Goal: Contribute content: Add original content to the website for others to see

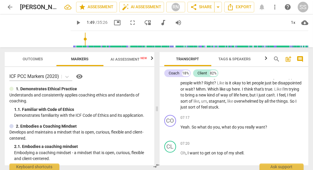
scroll to position [627, 0]
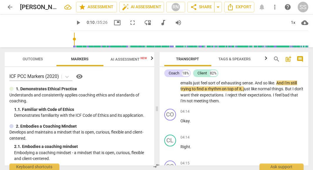
drag, startPoint x: 107, startPoint y: 40, endPoint x: 66, endPoint y: 36, distance: 41.0
click at [73, 36] on input "range" at bounding box center [190, 39] width 235 height 19
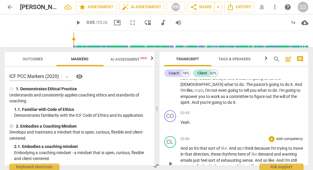
scroll to position [549, 0]
click at [44, 29] on div "play_arrow" at bounding box center [38, 30] width 66 height 33
click at [32, 31] on span "play_arrow" at bounding box center [37, 30] width 15 height 15
type input "8"
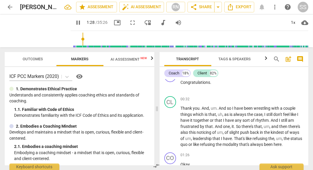
scroll to position [327, 0]
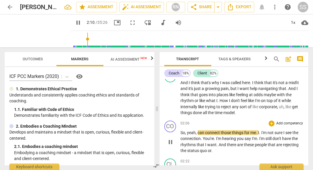
click at [200, 133] on span "can" at bounding box center [202, 132] width 8 height 5
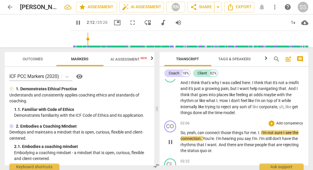
click at [198, 133] on span "can" at bounding box center [202, 132] width 8 height 5
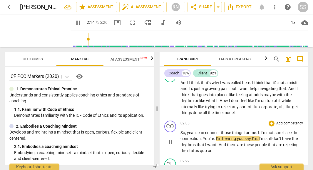
click at [187, 134] on span "yeah" at bounding box center [191, 132] width 9 height 5
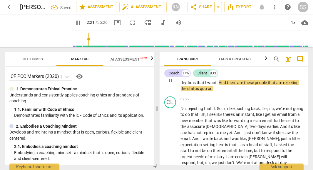
scroll to position [375, 0]
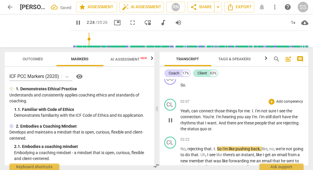
click at [192, 111] on span "can" at bounding box center [196, 110] width 8 height 5
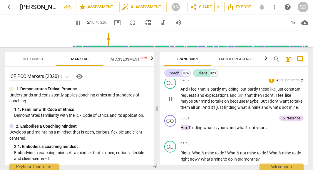
scroll to position [851, 0]
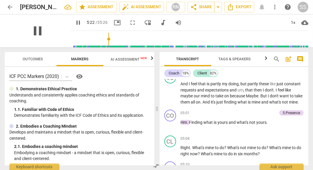
click at [38, 29] on span "pause" at bounding box center [37, 30] width 15 height 15
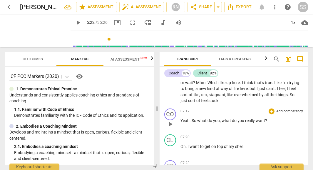
scroll to position [1097, 0]
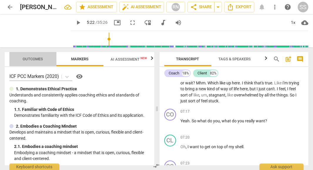
click at [27, 59] on span "Outcomes" at bounding box center [33, 59] width 20 height 4
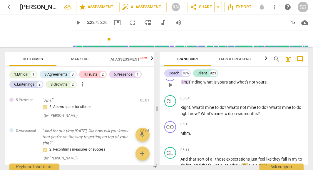
scroll to position [892, 0]
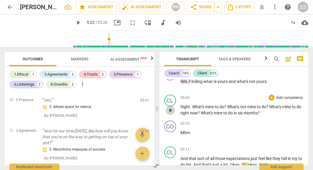
click at [171, 114] on span "play_arrow" at bounding box center [170, 110] width 7 height 7
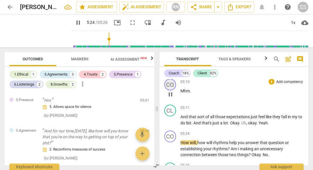
scroll to position [936, 0]
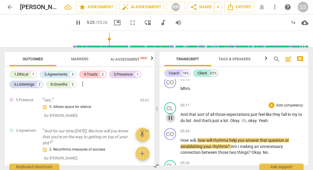
click at [169, 121] on span "pause" at bounding box center [170, 117] width 7 height 7
click at [170, 121] on span "play_arrow" at bounding box center [170, 117] width 7 height 7
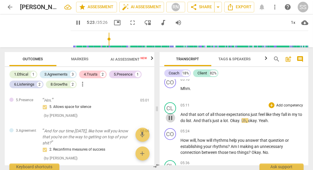
click at [170, 121] on span "pause" at bounding box center [170, 117] width 7 height 7
click at [253, 123] on span "okay" at bounding box center [252, 120] width 9 height 5
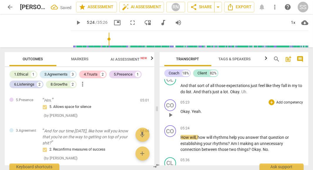
scroll to position [965, 0]
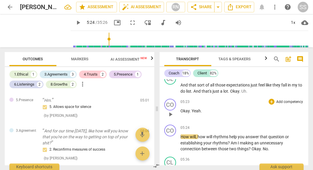
click at [193, 113] on span "Yeah" at bounding box center [196, 110] width 9 height 5
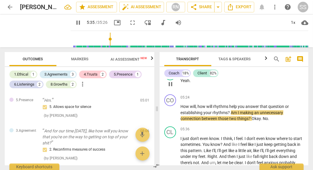
scroll to position [1022, 0]
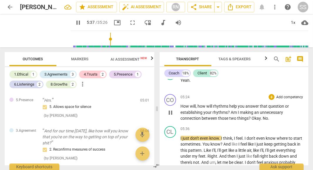
click at [171, 116] on span "pause" at bounding box center [170, 112] width 7 height 7
click at [252, 121] on span "Okay" at bounding box center [256, 118] width 9 height 5
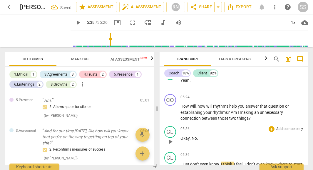
scroll to position [1041, 0]
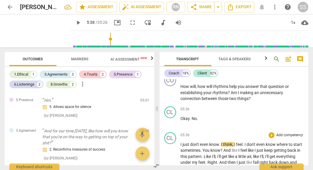
click at [181, 147] on span "I" at bounding box center [182, 144] width 2 height 5
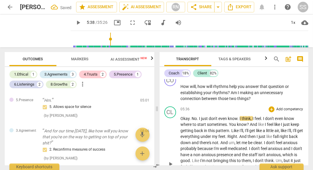
scroll to position [1059, 0]
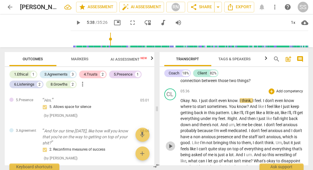
click at [170, 150] on span "play_arrow" at bounding box center [170, 146] width 7 height 7
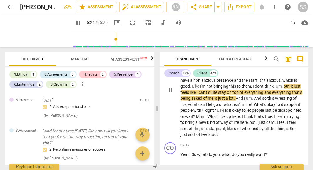
scroll to position [1122, 0]
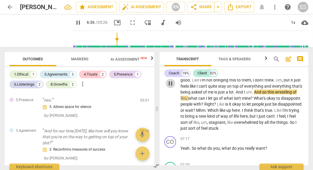
click at [171, 87] on span "pause" at bounding box center [170, 83] width 7 height 7
click at [171, 87] on span "play_arrow" at bounding box center [170, 83] width 7 height 7
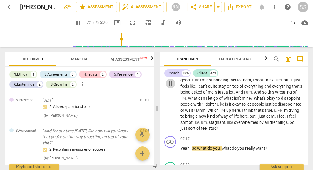
click at [169, 87] on span "pause" at bounding box center [170, 83] width 7 height 7
click at [169, 87] on span "play_arrow" at bounding box center [170, 83] width 7 height 7
click at [169, 87] on span "pause" at bounding box center [170, 83] width 7 height 7
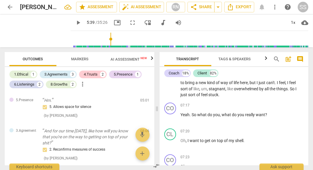
scroll to position [1124, 0]
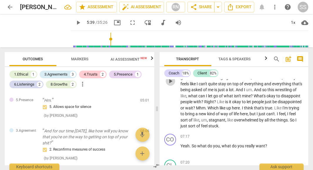
click at [171, 85] on span "play_arrow" at bounding box center [170, 81] width 7 height 7
click at [171, 85] on span "pause" at bounding box center [170, 81] width 7 height 7
click at [240, 110] on span "." at bounding box center [241, 108] width 2 height 5
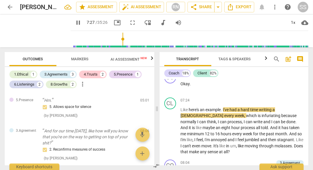
scroll to position [1202, 0]
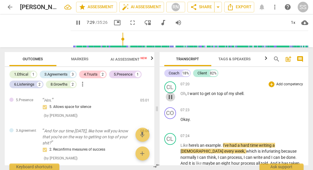
click at [171, 101] on span "pause" at bounding box center [170, 96] width 7 height 7
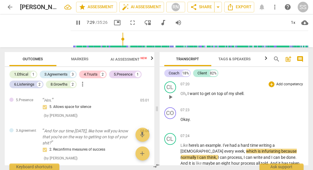
type input "450"
click at [244, 96] on span "." at bounding box center [244, 93] width 1 height 5
click at [170, 126] on span "play_arrow" at bounding box center [170, 122] width 7 height 7
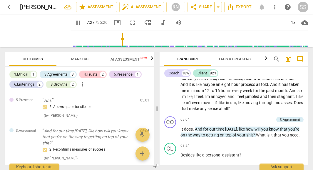
scroll to position [1306, 0]
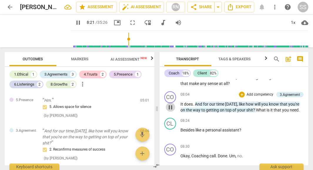
click at [169, 111] on span "pause" at bounding box center [170, 107] width 7 height 7
type input "503"
click at [300, 113] on p "It does . And for our time [DATE] , like how will you know that you're on the w…" at bounding box center [242, 107] width 123 height 12
click at [300, 112] on span ".?" at bounding box center [300, 110] width 3 height 5
drag, startPoint x: 256, startPoint y: 121, endPoint x: 305, endPoint y: 124, distance: 49.2
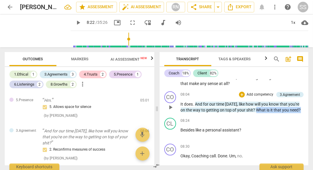
click at [305, 116] on div "CO play_arrow pause 08:04 + Add competency 3.Agreement keyboard_arrow_right It …" at bounding box center [234, 102] width 149 height 26
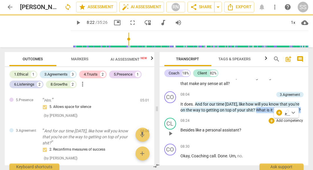
click at [263, 124] on div "08:24 + Add competency keyboard_arrow_right" at bounding box center [242, 121] width 123 height 6
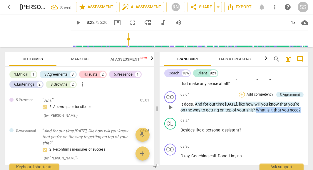
click at [240, 98] on div "+" at bounding box center [242, 95] width 6 height 6
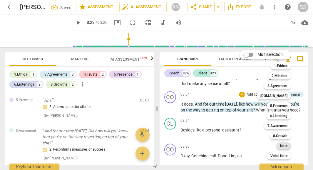
click at [285, 146] on b "Note" at bounding box center [283, 145] width 7 height 7
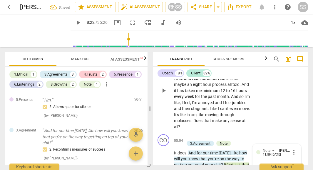
scroll to position [193, 0]
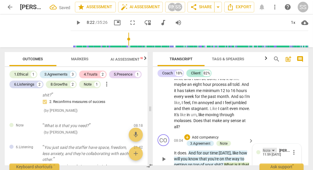
click at [272, 148] on div "Note" at bounding box center [270, 150] width 14 height 5
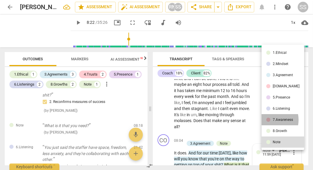
click at [270, 120] on div at bounding box center [268, 120] width 4 height 4
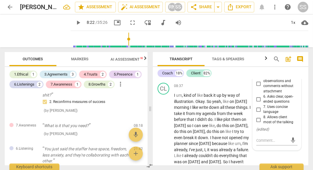
scroll to position [1730, 0]
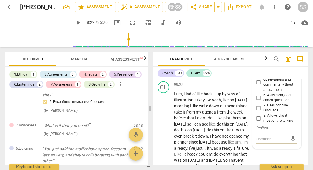
click at [263, 136] on textarea at bounding box center [272, 139] width 32 height 6
type textarea "T"
type textarea "Te"
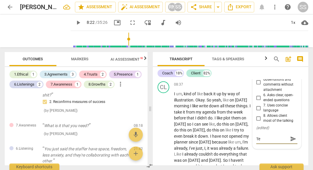
type textarea "Teo"
type textarea "Teo g"
type textarea "Teo gp"
type textarea "Teo gpp"
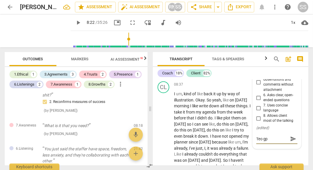
type textarea "Teo gpp"
type textarea "Teo gppd"
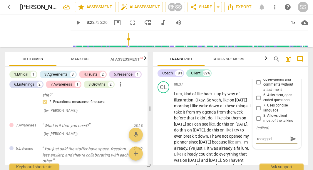
type textarea "Teo gppd q"
type textarea "Teo gppd qu"
type textarea "Teo gppd que"
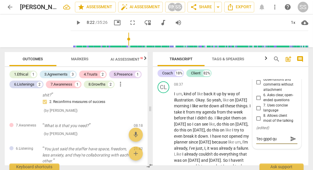
type textarea "Teo gppd que"
type textarea "Teo gppd ques"
type textarea "Teo gppd quest"
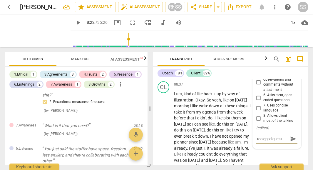
type textarea "Teo gppd questi"
type textarea "Teo gppd questio"
type textarea "Teo gppd question"
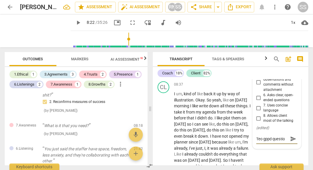
type textarea "Teo gppd question"
type textarea "Teo gppd questions"
type textarea "Teo gppd questions,"
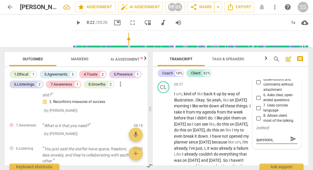
type textarea "Teo gppd questions,"
type textarea "Teo gppd questions, a"
type textarea "Teo gppd questions, as"
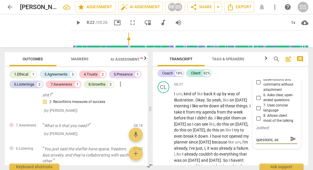
type textarea "Teo gppd questions, ask"
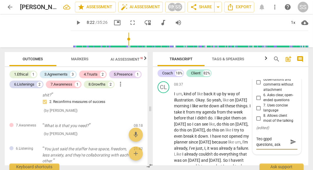
type textarea "Teo gppd questions, ask o"
type textarea "Teo gppd questions, ask on"
type textarea "Teo gppd questions, ask one"
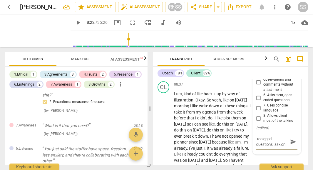
type textarea "Teo gppd questions, ask one"
type textarea "Teo gppd questions, ask one a"
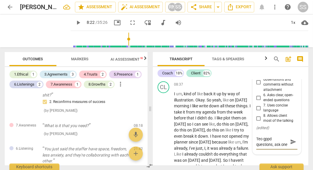
type textarea "Teo gppd questions, ask one a"
type textarea "Teo gppd questions, ask one at"
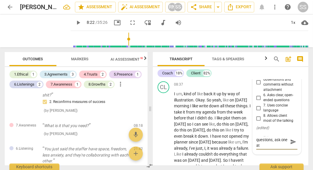
type textarea "Teo gppd questions, ask one at a"
type textarea "Teo gppd questions, ask one at a t"
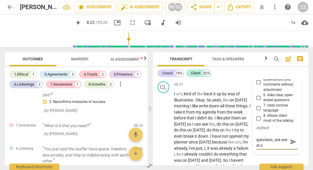
type textarea "Teo gppd questions, ask one at a t"
type textarea "Teo gppd questions, ask one at a ti"
type textarea "Teo gppd questions, ask one at a [PERSON_NAME]"
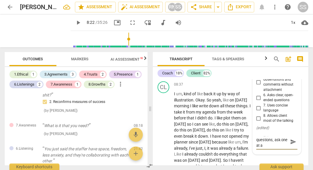
type textarea "Teo gppd questions, ask one at a time"
type textarea "Teo gppd questions, ask one at a time."
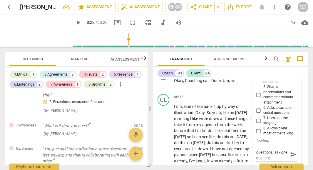
scroll to position [1712, 0]
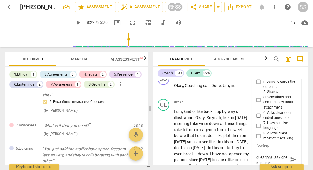
type textarea "Teo gppd questions, ask one at a time."
click at [258, 112] on input "6. Asks clear, open-ended questions" at bounding box center [258, 115] width 9 height 7
checkbox input "true"
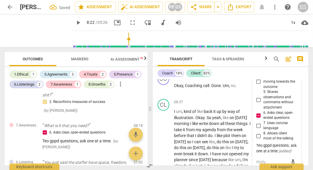
scroll to position [1714, 0]
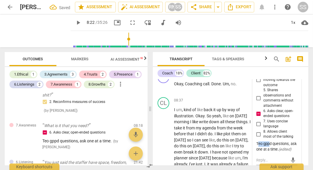
drag, startPoint x: 268, startPoint y: 137, endPoint x: 258, endPoint y: 137, distance: 10.3
click at [258, 141] on div "Teo gppd questions, ask one at a time. ( edited )" at bounding box center [276, 146] width 41 height 11
click at [265, 141] on div "Teo gppd questions, ask one at a time. ( edited )" at bounding box center [276, 146] width 41 height 11
drag, startPoint x: 269, startPoint y: 136, endPoint x: 258, endPoint y: 137, distance: 11.2
click at [258, 141] on div "Teo gppd questions, ask one at a time. ( edited )" at bounding box center [276, 146] width 41 height 11
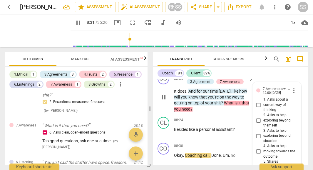
scroll to position [1625, 0]
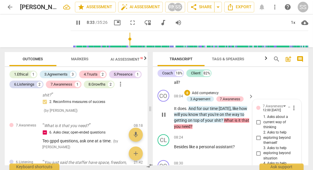
click at [291, 104] on span "more_vert" at bounding box center [293, 107] width 7 height 7
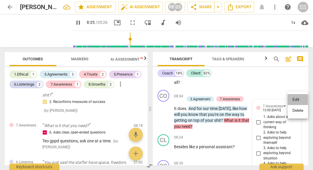
click at [292, 99] on li "Edit" at bounding box center [298, 99] width 20 height 11
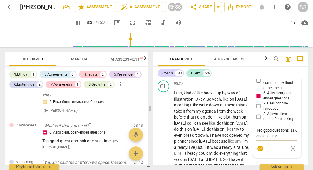
scroll to position [1747, 0]
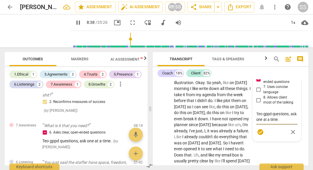
drag, startPoint x: 268, startPoint y: 106, endPoint x: 258, endPoint y: 107, distance: 10.9
click at [258, 111] on textarea "Teo gppd questions, ask one at a time." at bounding box center [276, 116] width 41 height 11
type input "520"
type textarea "Twd questions, ask one at a time."
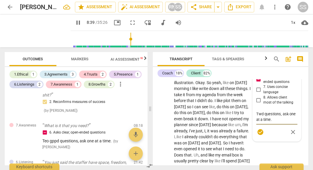
type input "520"
type textarea "Twod questions, ask one at a time."
type textarea "Two d questions, ask one at a time."
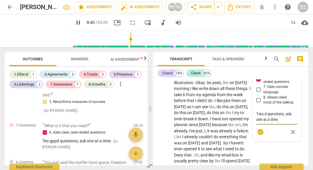
type input "521"
type textarea "Two gd questions, ask one at a time."
type input "521"
type textarea "Two [DEMOGRAPHIC_DATA] questions, ask one at a time."
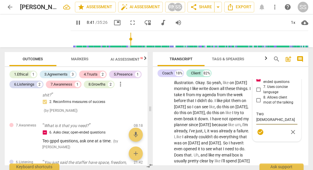
type textarea "Two good questions, ask one at a time."
type input "522"
type textarea "Two good questions, ask one at a time."
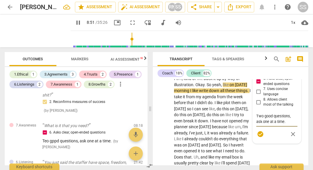
scroll to position [1746, 0]
type input "533"
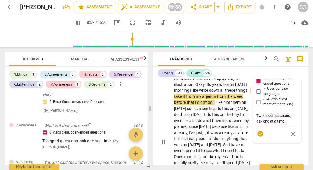
type textarea "Two good questions, ask one at a time."
click at [272, 144] on div "CL play_arrow pause 08:37 + Add competency keyboard_arrow_right I um , kind of …" at bounding box center [231, 136] width 156 height 147
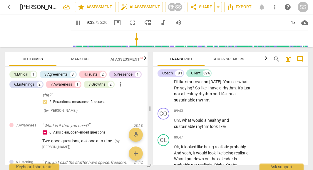
scroll to position [1852, 0]
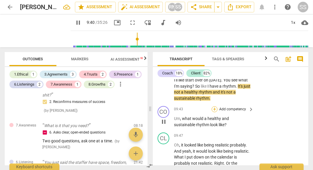
click at [215, 107] on div "+" at bounding box center [215, 109] width 6 height 6
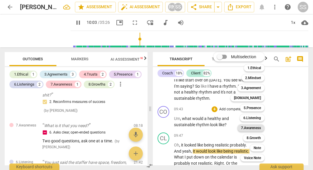
click at [259, 128] on b "7.Awareness" at bounding box center [251, 127] width 20 height 7
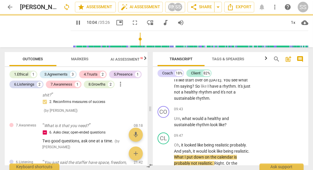
type input "604"
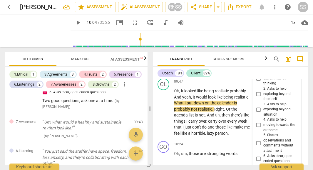
scroll to position [1909, 0]
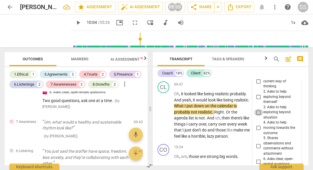
click at [257, 109] on input "3. Asks to help exploring beyond situation" at bounding box center [258, 112] width 9 height 7
checkbox input "true"
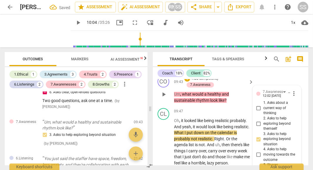
scroll to position [1881, 0]
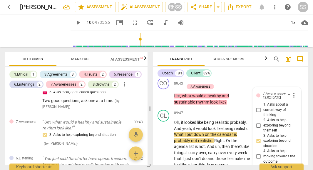
click at [291, 78] on div "Coach 18% Client 82%" at bounding box center [231, 73] width 146 height 10
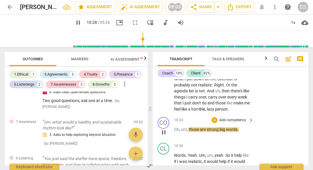
scroll to position [1939, 0]
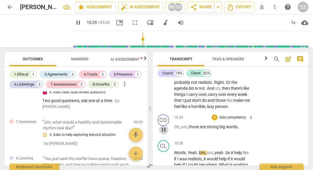
click at [164, 126] on span "pause" at bounding box center [163, 129] width 7 height 7
type input "631"
drag, startPoint x: 188, startPoint y: 124, endPoint x: 238, endPoint y: 125, distance: 49.4
click at [238, 125] on p "Oh , um , those are strong big words ." at bounding box center [212, 127] width 77 height 6
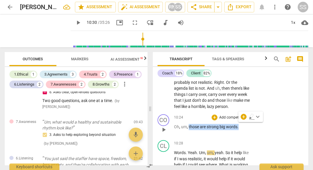
click at [238, 125] on span "." at bounding box center [238, 126] width 1 height 5
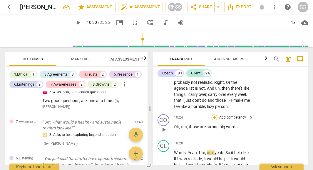
click at [214, 116] on div "+" at bounding box center [215, 117] width 6 height 6
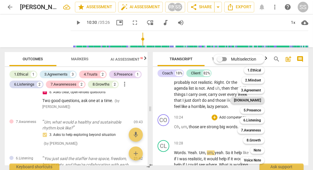
click at [261, 100] on b "[DOMAIN_NAME]" at bounding box center [247, 100] width 27 height 7
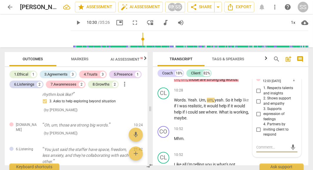
scroll to position [1992, 0]
click at [257, 112] on input "3. Supports expression of feelings" at bounding box center [258, 114] width 9 height 7
checkbox input "true"
click at [257, 145] on textarea at bounding box center [272, 148] width 32 height 6
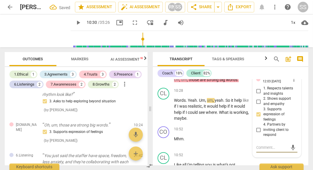
type textarea "a"
type textarea "ac"
type textarea "ack"
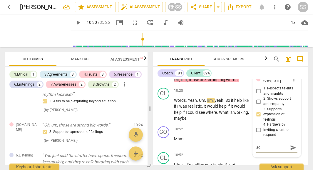
type textarea "ack"
type textarea "ackm"
type textarea "ack"
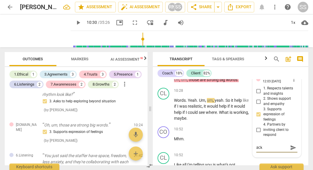
type textarea "ackn"
type textarea "ackno"
type textarea "acknol"
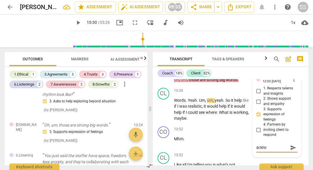
type textarea "acknol"
type textarea "acknolw"
type textarea "acknolwe"
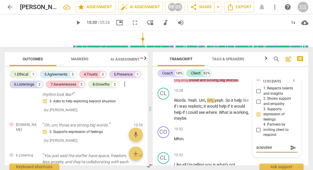
type textarea "acknolwed"
type textarea "acknolwedg"
type textarea "acknolwedge"
type textarea "acknolwedges"
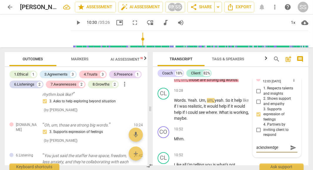
type textarea "acknolwedges"
type textarea "acknolwedges w"
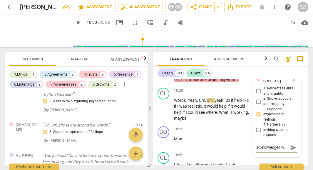
type textarea "acknolwedges wo"
type textarea "acknolwedges wor"
type textarea "acknolwedges word"
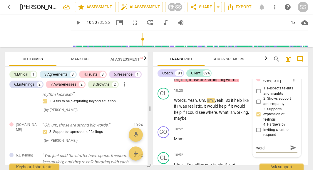
type textarea "acknolwedges words"
click at [291, 145] on span "send" at bounding box center [293, 147] width 6 height 6
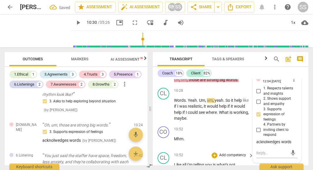
scroll to position [0, 0]
click at [124, 127] on span "edit" at bounding box center [127, 126] width 7 height 7
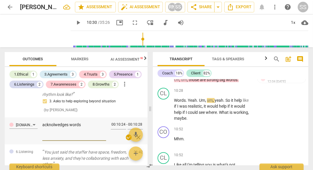
drag, startPoint x: 81, startPoint y: 126, endPoint x: 70, endPoint y: 126, distance: 11.2
click at [70, 126] on textarea "acknolwedges words" at bounding box center [74, 130] width 64 height 17
type textarea "acknolwedges e"
type textarea "acknolwedges ex"
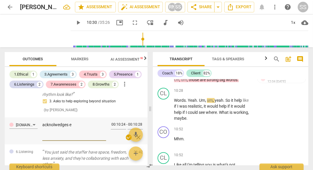
type textarea "acknolwedges ex"
type textarea "acknolwedges exp"
type textarea "acknolwedges expr"
type textarea "acknolwedges expr3"
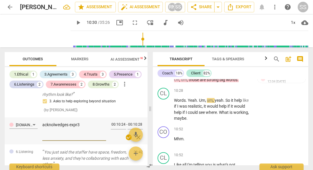
type textarea "acknolwedges expr3e"
type textarea "acknolwedges expr3es"
type textarea "acknolwedges expr3ess"
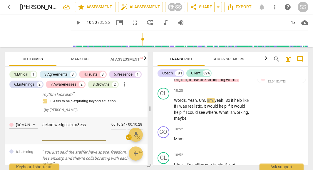
type textarea "acknolwedges expr3essi"
type textarea "acknolwedges expr3essio"
type textarea "acknolwedges expr3ession"
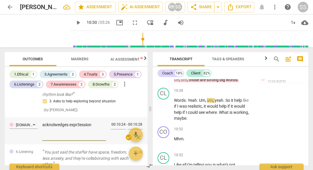
click at [79, 124] on textarea "acknolwedges expr3ession" at bounding box center [74, 130] width 64 height 17
type textarea "acknolwedges expression"
click at [56, 125] on textarea "acknolwedges expression" at bounding box center [74, 130] width 64 height 17
type textarea "acknowedges expression"
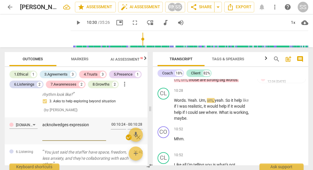
type textarea "acknowedges expression"
type textarea "acknowledges expression"
click at [126, 136] on span "check_circle" at bounding box center [129, 137] width 7 height 7
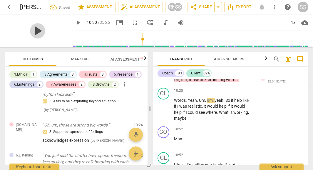
click at [33, 32] on span "play_arrow" at bounding box center [37, 30] width 15 height 15
click at [33, 29] on span "pause" at bounding box center [37, 30] width 15 height 15
click at [188, 81] on div "CO play_arrow pause 10:24 + Add competency [DOMAIN_NAME] keyboard_arrow_right O…" at bounding box center [231, 72] width 156 height 26
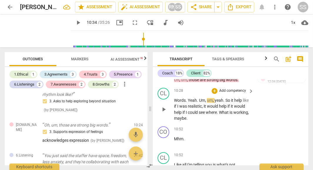
click at [203, 105] on span "," at bounding box center [203, 106] width 2 height 5
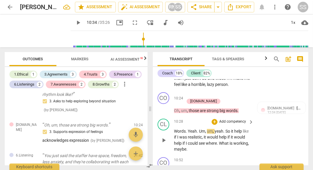
click at [203, 108] on p "Oh , um , those are strong big words ." at bounding box center [212, 111] width 77 height 6
click at [163, 137] on span "play_arrow" at bounding box center [163, 140] width 7 height 7
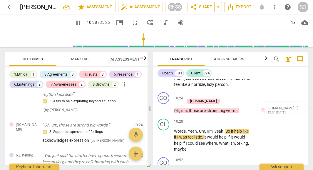
click at [174, 129] on span "Words" at bounding box center [180, 131] width 12 height 5
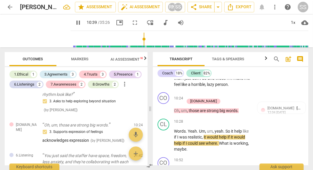
click at [174, 129] on span "Words" at bounding box center [180, 131] width 12 height 5
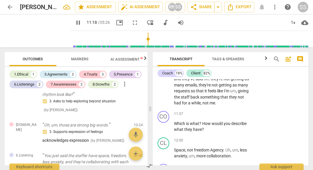
scroll to position [2197, 0]
click at [215, 111] on div "+" at bounding box center [215, 114] width 6 height 6
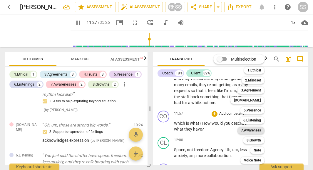
click at [255, 129] on b "7.Awareness" at bounding box center [251, 130] width 20 height 7
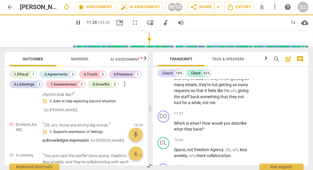
type input "689"
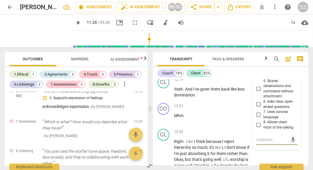
scroll to position [2317, 0]
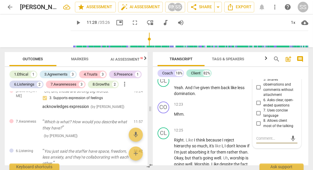
click at [260, 136] on textarea at bounding box center [272, 139] width 32 height 6
type textarea "s"
type textarea "st"
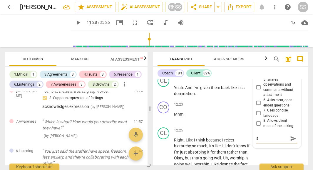
type textarea "st"
type textarea "sta"
type textarea "stac"
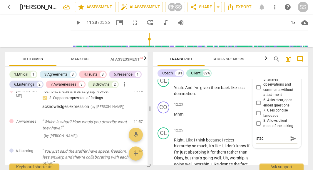
type textarea "stack"
type textarea "stacke"
type textarea "stacked"
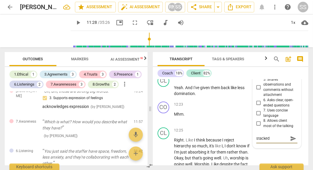
type textarea "stacked"
type textarea "stacked q"
type textarea "stacked qu"
type textarea "stacked que"
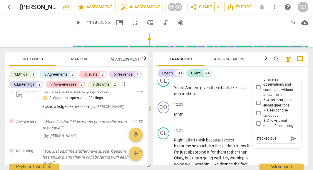
type textarea "stacked ques"
type textarea "stacked quest"
type textarea "stacked questi"
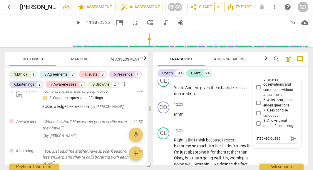
type textarea "stacked questi"
type textarea "stacked questio"
type textarea "stacked question"
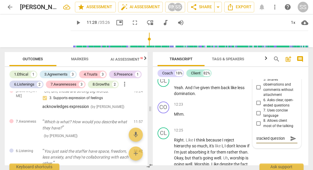
type textarea "stacked questions"
click at [256, 101] on input "6. Asks clear, open-ended questions" at bounding box center [258, 102] width 9 height 7
checkbox input "true"
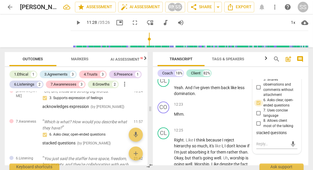
click at [259, 99] on input "6. Asks clear, open-ended questions" at bounding box center [258, 102] width 9 height 7
checkbox input "true"
click at [242, 131] on div "12:25 + Add competency keyboard_arrow_right Right . Like I think because I reje…" at bounding box center [214, 168] width 80 height 82
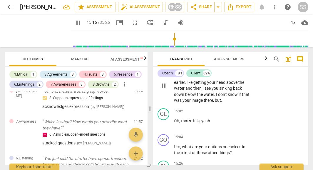
scroll to position [2786, 0]
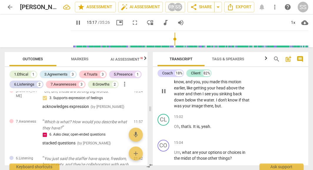
click at [162, 93] on span "pause" at bounding box center [163, 91] width 7 height 7
type input "918"
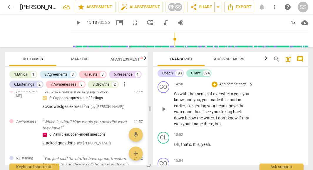
scroll to position [2765, 0]
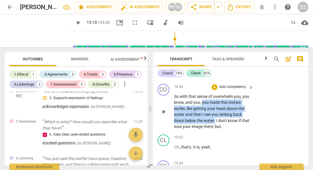
drag, startPoint x: 201, startPoint y: 106, endPoint x: 215, endPoint y: 123, distance: 22.1
click at [215, 123] on p "So with that sense of overwhelm you , you know , and you , you made this motion…" at bounding box center [212, 111] width 77 height 36
click at [230, 89] on p "Add competency" at bounding box center [233, 86] width 28 height 5
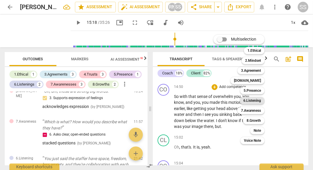
click at [255, 101] on b "6.Listening" at bounding box center [252, 100] width 18 height 7
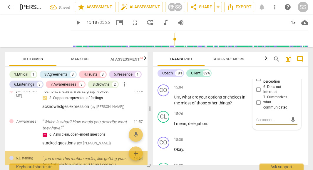
scroll to position [340, 0]
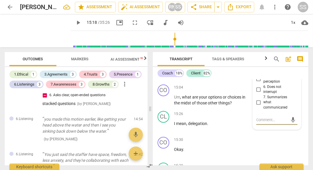
click at [257, 106] on input "7. Summarizes what communicated" at bounding box center [258, 102] width 9 height 7
checkbox input "false"
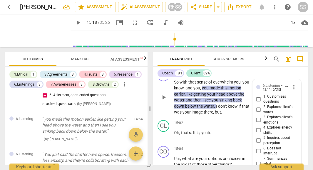
scroll to position [2767, 0]
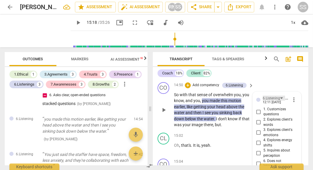
click at [281, 100] on div "6.Listening" at bounding box center [274, 98] width 22 height 5
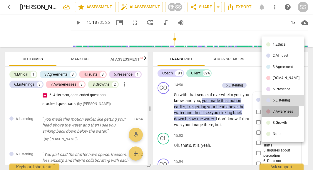
click at [280, 111] on div "7.Awareness" at bounding box center [283, 112] width 20 height 4
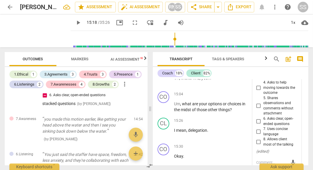
scroll to position [2841, 0]
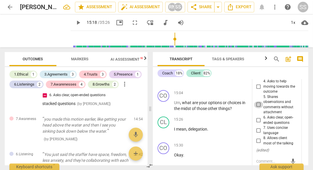
click at [259, 107] on input "5. Shares observations and comments without attachment" at bounding box center [258, 104] width 9 height 7
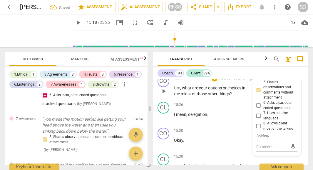
scroll to position [2803, 0]
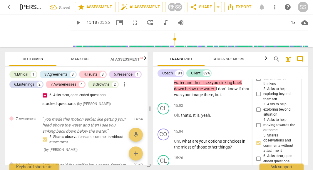
click at [234, 100] on div "CO play_arrow pause 14:50 + Add competency 7.Awareness keyboard_arrow_right So …" at bounding box center [231, 72] width 156 height 56
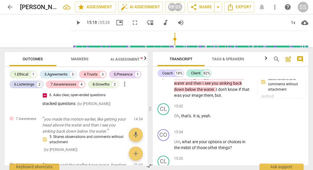
scroll to position [2801, 0]
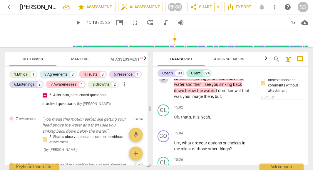
click at [164, 81] on span "play_arrow" at bounding box center [163, 78] width 7 height 7
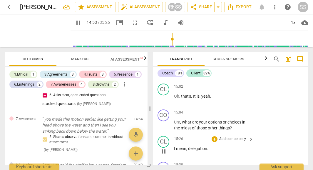
scroll to position [2840, 0]
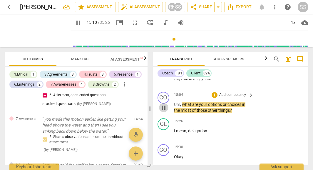
click at [163, 109] on span "pause" at bounding box center [163, 107] width 7 height 7
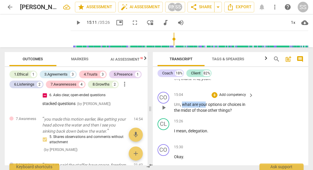
drag, startPoint x: 183, startPoint y: 107, endPoint x: 205, endPoint y: 106, distance: 21.5
click at [205, 106] on p "Um , what are your options or choices in the midst of those other things ?" at bounding box center [212, 107] width 77 height 12
click at [205, 106] on span "your" at bounding box center [203, 104] width 9 height 5
click at [232, 96] on p "Add competency" at bounding box center [233, 94] width 28 height 5
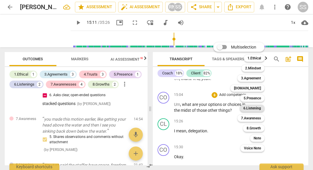
click at [256, 108] on b "6.Listening" at bounding box center [252, 108] width 18 height 7
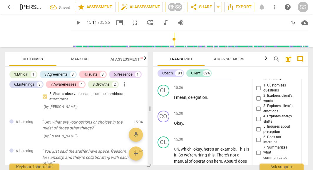
scroll to position [2866, 0]
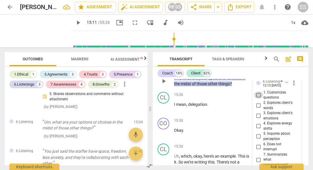
click at [258, 97] on input "1. Customizes questions" at bounding box center [258, 94] width 9 height 7
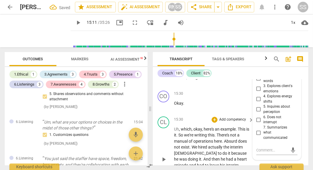
scroll to position [2919, 0]
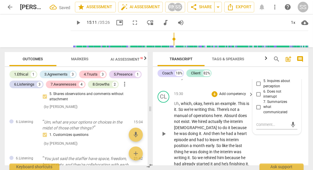
click at [273, 144] on div "CL play_arrow pause 15:30 + Add competency keyboard_arrow_right Uh , which , ok…" at bounding box center [231, 128] width 156 height 81
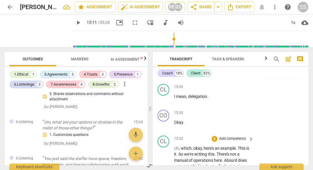
scroll to position [2876, 0]
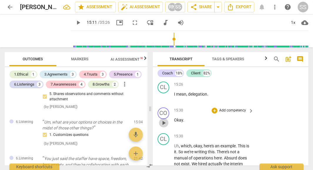
click at [165, 122] on span "play_arrow" at bounding box center [163, 122] width 7 height 7
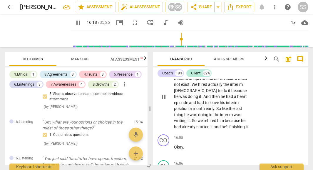
scroll to position [2947, 0]
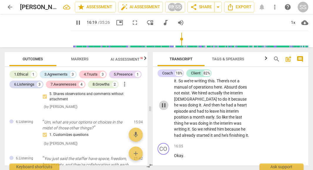
click at [166, 104] on span "pause" at bounding box center [163, 105] width 7 height 7
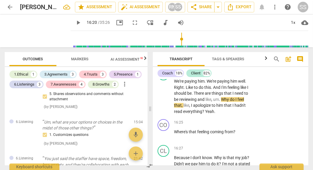
scroll to position [3048, 0]
click at [164, 99] on span "play_arrow" at bounding box center [163, 96] width 7 height 7
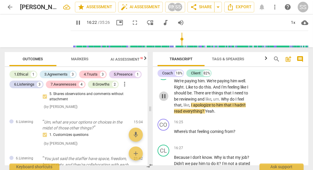
click at [164, 99] on span "pause" at bounding box center [163, 96] width 7 height 7
click at [162, 98] on span "play_arrow" at bounding box center [163, 96] width 7 height 7
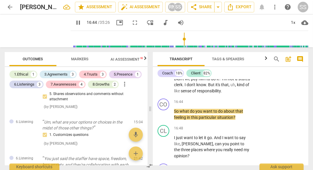
scroll to position [3133, 0]
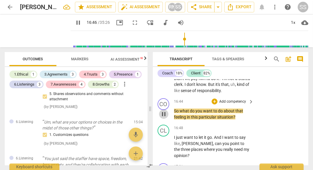
click at [164, 117] on span "pause" at bounding box center [163, 114] width 7 height 7
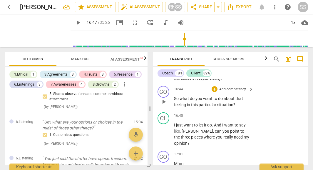
scroll to position [3148, 0]
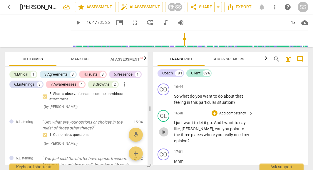
click at [164, 130] on span "play_arrow" at bounding box center [163, 131] width 7 height 7
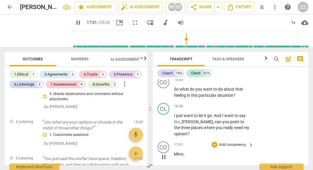
scroll to position [3154, 0]
click at [164, 95] on span "pause" at bounding box center [163, 92] width 7 height 7
click at [236, 83] on p "Add competency" at bounding box center [233, 80] width 28 height 5
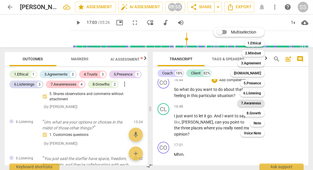
click at [253, 103] on b "7.Awareness" at bounding box center [251, 103] width 20 height 7
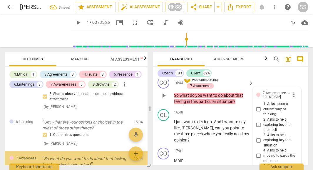
scroll to position [420, 0]
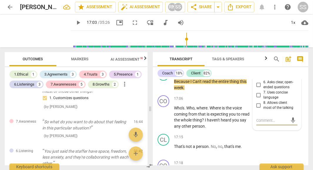
click at [256, 86] on input "6. Asks clear, open-ended questions" at bounding box center [258, 84] width 9 height 7
click at [268, 146] on div "CL play_arrow pause 17:15 + Add competency keyboard_arrow_right That's not a pe…" at bounding box center [231, 144] width 156 height 26
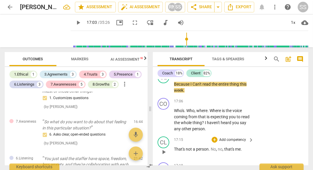
scroll to position [3254, 0]
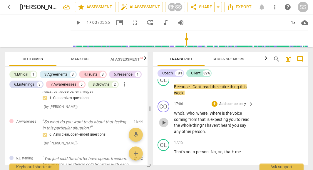
click at [167, 119] on span "play_arrow" at bounding box center [163, 122] width 7 height 7
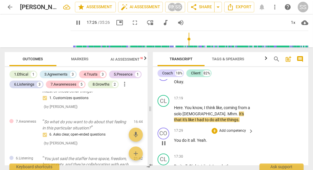
scroll to position [3362, 0]
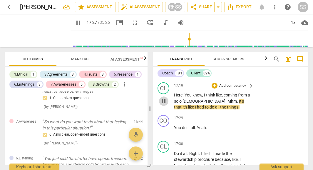
click at [164, 98] on span "pause" at bounding box center [163, 101] width 7 height 7
click at [228, 99] on span "Mhm" at bounding box center [232, 101] width 9 height 5
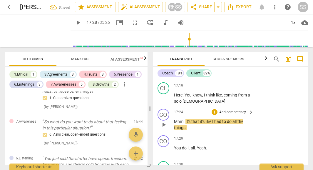
scroll to position [3382, 0]
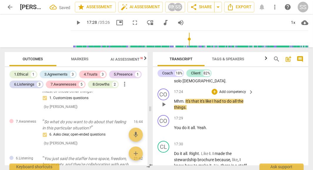
click at [185, 99] on span "It's" at bounding box center [188, 101] width 6 height 5
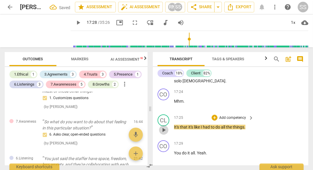
click at [163, 127] on span "play_arrow" at bounding box center [163, 129] width 7 height 7
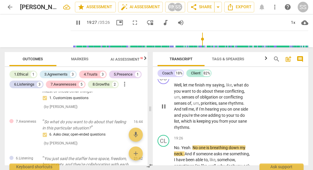
scroll to position [3791, 0]
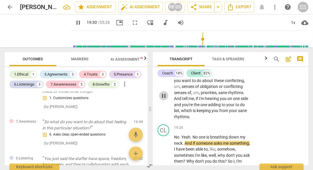
click at [165, 92] on span "pause" at bounding box center [163, 95] width 7 height 7
click at [193, 108] on span "which" at bounding box center [187, 110] width 12 height 5
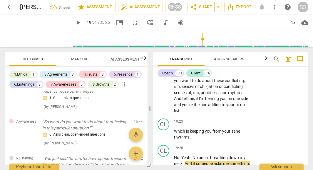
scroll to position [3811, 0]
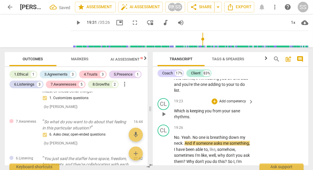
click at [173, 110] on div "play_arrow pause" at bounding box center [166, 114] width 15 height 8
click at [174, 108] on span "Which" at bounding box center [180, 110] width 12 height 5
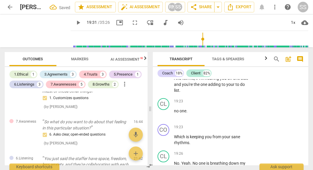
scroll to position [3852, 0]
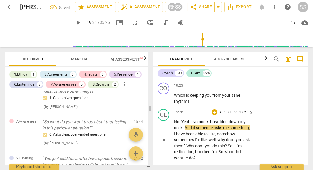
click at [163, 136] on span "play_arrow" at bounding box center [163, 139] width 7 height 7
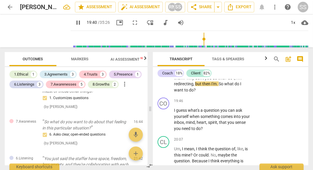
scroll to position [3921, 0]
click at [164, 116] on span "pause" at bounding box center [163, 119] width 7 height 7
click at [234, 98] on p "Add competency" at bounding box center [233, 100] width 28 height 5
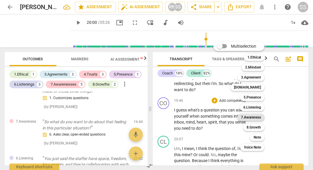
click at [256, 119] on b "7.Awareness" at bounding box center [251, 117] width 20 height 7
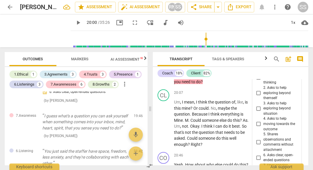
scroll to position [3973, 0]
click at [258, 105] on input "3. Asks to help exploring beyond situation" at bounding box center [258, 108] width 9 height 7
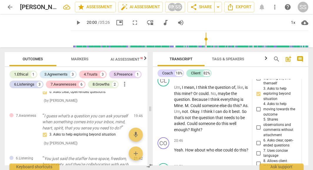
scroll to position [3987, 0]
click at [236, 135] on div "CO play_arrow pause 20:46 + Add competency keyboard_arrow_right Yeah . How abou…" at bounding box center [231, 148] width 156 height 26
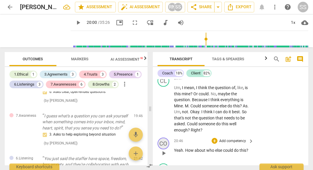
click at [161, 138] on div "CO" at bounding box center [164, 144] width 12 height 12
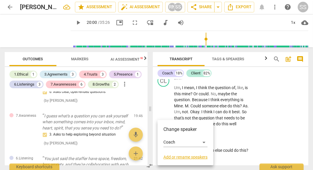
click at [226, 144] on div at bounding box center [156, 85] width 313 height 170
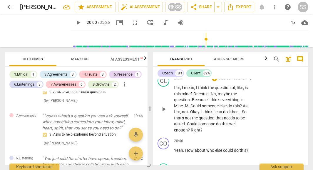
scroll to position [3971, 0]
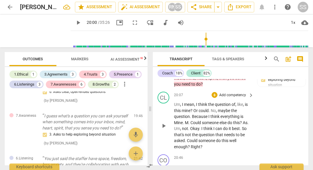
click at [165, 122] on span "play_arrow" at bounding box center [163, 125] width 7 height 7
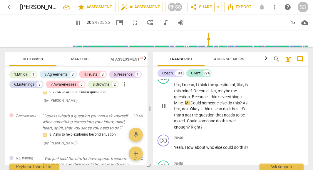
scroll to position [3998, 0]
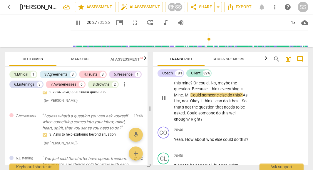
click at [185, 93] on span "M" at bounding box center [187, 95] width 4 height 5
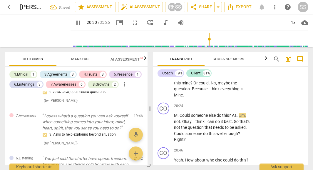
scroll to position [4019, 0]
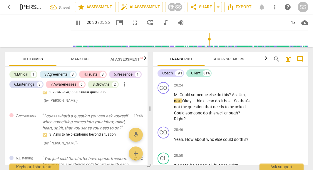
click at [180, 92] on span "Could" at bounding box center [185, 94] width 11 height 5
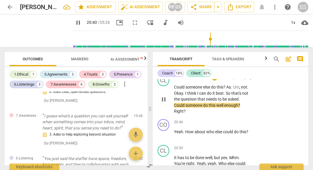
scroll to position [4058, 0]
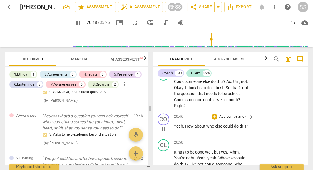
click at [225, 114] on p "Add competency" at bounding box center [233, 116] width 28 height 5
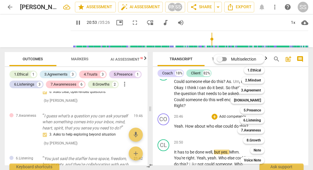
click at [164, 125] on div at bounding box center [156, 85] width 313 height 170
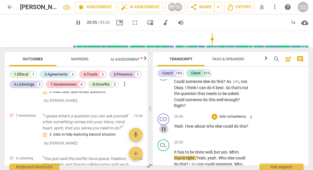
click at [164, 126] on span "pause" at bounding box center [163, 129] width 7 height 7
click at [235, 114] on p "Add competency" at bounding box center [233, 116] width 28 height 5
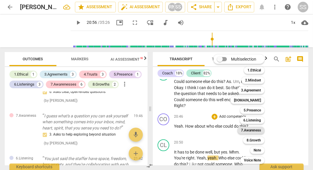
click at [253, 132] on b "7.Awareness" at bounding box center [251, 130] width 20 height 7
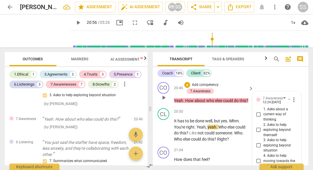
scroll to position [4089, 0]
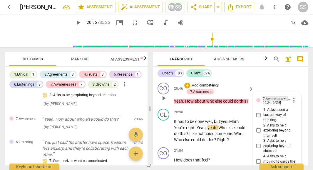
click at [283, 96] on div "7.Awareness" at bounding box center [275, 98] width 25 height 5
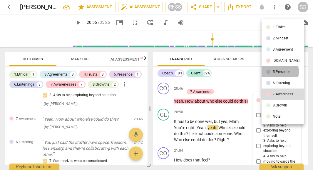
click at [278, 72] on div "5.Presence" at bounding box center [281, 72] width 17 height 4
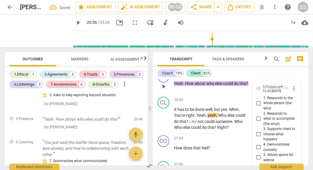
scroll to position [4103, 0]
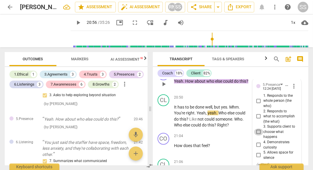
click at [258, 128] on input "3. Supports client to choose what happens" at bounding box center [258, 131] width 9 height 7
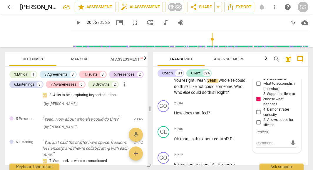
click at [271, 140] on textarea at bounding box center [272, 143] width 32 height 6
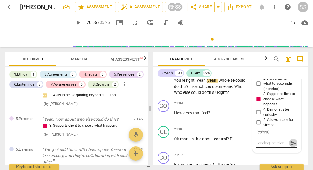
click at [290, 140] on span "send" at bounding box center [293, 143] width 6 height 6
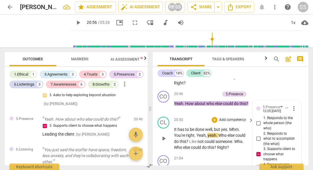
scroll to position [4080, 0]
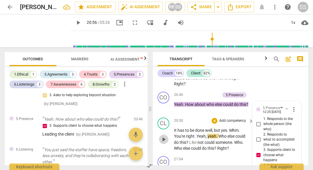
click at [161, 136] on span "play_arrow" at bounding box center [163, 139] width 7 height 7
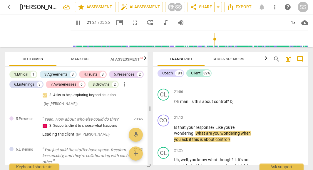
scroll to position [4173, 0]
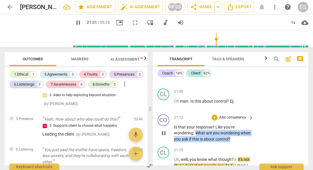
drag, startPoint x: 195, startPoint y: 129, endPoint x: 242, endPoint y: 132, distance: 47.4
click at [242, 132] on p "Is that your response ? Like you're wondering . What are you wondering when you…" at bounding box center [212, 133] width 77 height 18
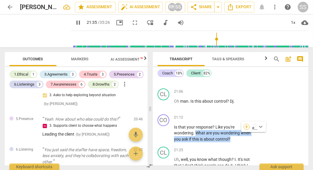
click at [247, 127] on div "+" at bounding box center [247, 127] width 6 height 6
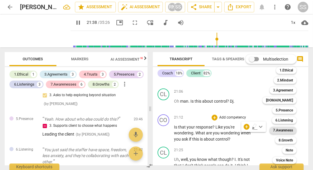
click at [284, 130] on b "7.Awareness" at bounding box center [283, 130] width 20 height 7
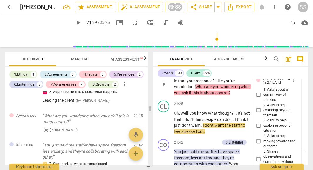
scroll to position [4224, 0]
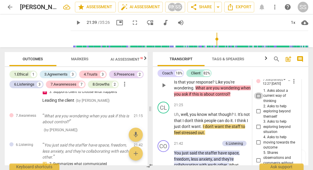
click at [256, 92] on input "1. Asks about a current way of thinking" at bounding box center [258, 95] width 9 height 7
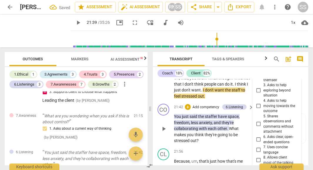
scroll to position [4272, 0]
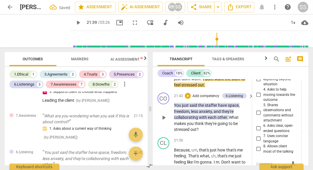
click at [167, 121] on div "play_arrow pause" at bounding box center [166, 117] width 15 height 26
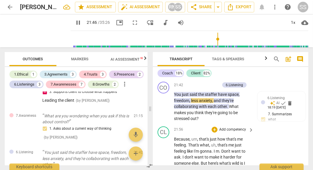
scroll to position [4282, 0]
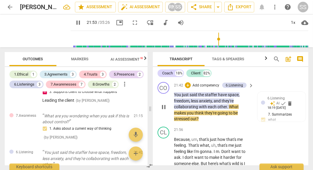
click at [165, 103] on span "pause" at bounding box center [163, 106] width 7 height 7
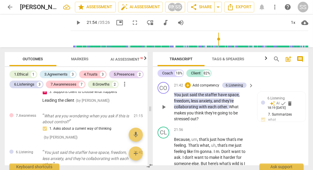
click at [229, 104] on span "What" at bounding box center [234, 106] width 10 height 5
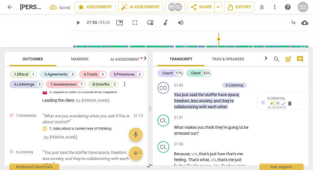
scroll to position [4297, 0]
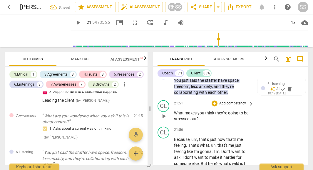
click at [175, 111] on span "What" at bounding box center [179, 113] width 11 height 5
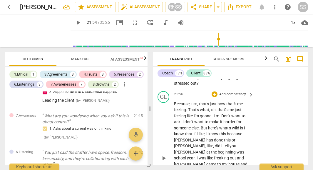
scroll to position [4359, 0]
click at [161, 154] on span "play_arrow" at bounding box center [163, 157] width 7 height 7
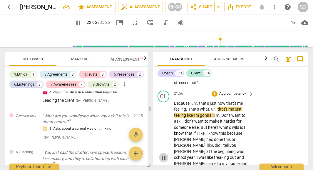
click at [164, 154] on span "pause" at bounding box center [163, 157] width 7 height 7
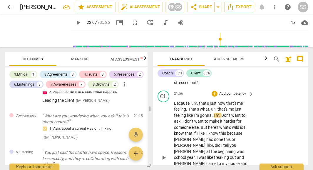
click at [189, 107] on span "That's" at bounding box center [194, 109] width 12 height 5
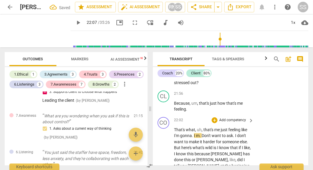
click at [194, 127] on span "what" at bounding box center [190, 129] width 9 height 5
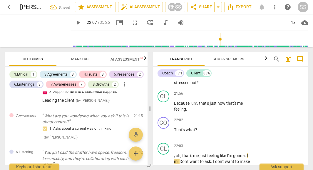
scroll to position [4376, 0]
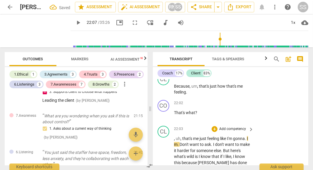
click at [176, 136] on span "uh" at bounding box center [178, 138] width 5 height 5
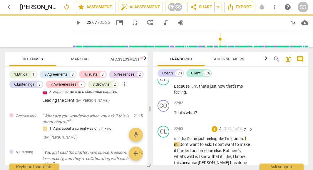
scroll to position [4402, 0]
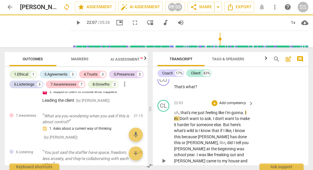
click at [162, 158] on span "play_arrow" at bounding box center [163, 160] width 7 height 7
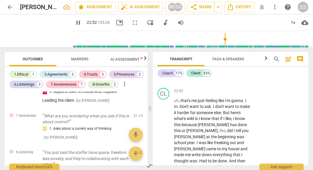
scroll to position [4512, 0]
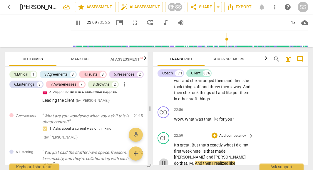
click at [166, 160] on span "pause" at bounding box center [163, 163] width 7 height 7
click at [193, 161] on span "M" at bounding box center [191, 163] width 4 height 5
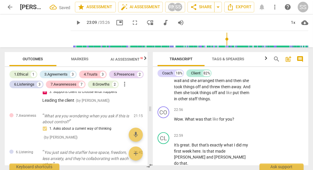
scroll to position [4551, 0]
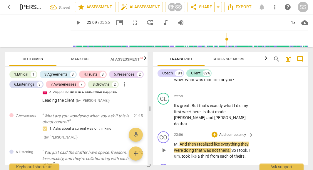
click at [180, 142] on span "And" at bounding box center [184, 144] width 8 height 5
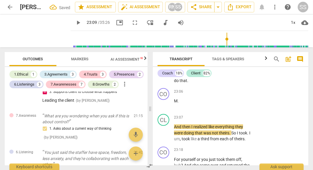
scroll to position [4600, 0]
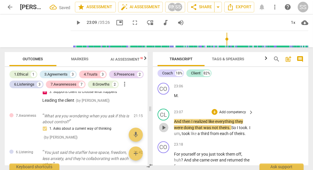
click at [163, 124] on span "play_arrow" at bounding box center [163, 127] width 7 height 7
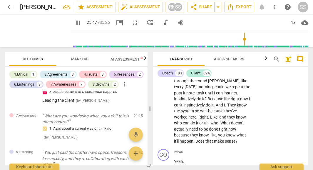
scroll to position [5100, 0]
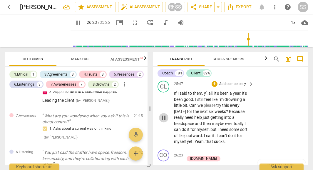
click at [164, 114] on span "pause" at bounding box center [163, 117] width 7 height 7
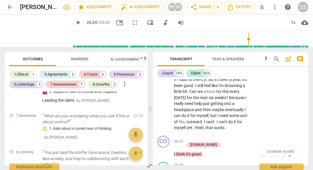
scroll to position [5113, 0]
click at [195, 126] on span "Yeah" at bounding box center [199, 128] width 9 height 5
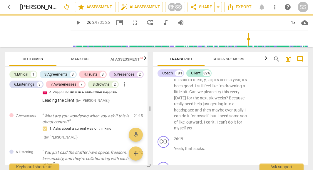
scroll to position [5139, 0]
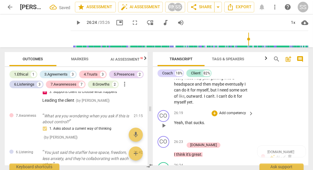
click at [184, 120] on span "," at bounding box center [184, 122] width 2 height 5
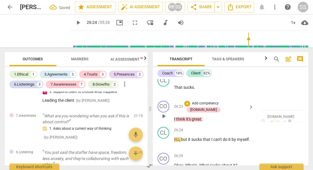
scroll to position [5207, 0]
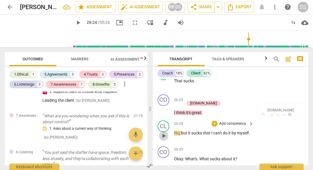
click at [164, 132] on span "play_arrow" at bounding box center [163, 135] width 7 height 7
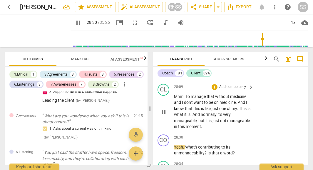
scroll to position [5753, 0]
click at [165, 108] on span "pause" at bounding box center [163, 111] width 7 height 7
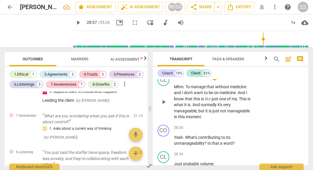
scroll to position [5764, 0]
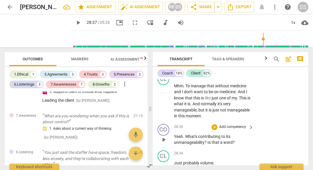
click at [235, 124] on p "Add competency" at bounding box center [233, 126] width 28 height 5
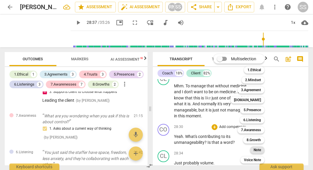
click at [261, 151] on b "Note" at bounding box center [257, 149] width 7 height 7
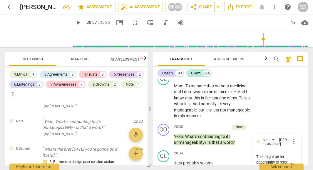
scroll to position [5, 0]
click at [279, 154] on textarea "This might be an opportunity to refer the cleint to seek additiona support" at bounding box center [272, 165] width 32 height 22
click at [270, 157] on textarea "This might be an opportunity to refer the cleint to seek additional support" at bounding box center [272, 165] width 32 height 22
click at [291, 164] on span "send" at bounding box center [293, 167] width 6 height 6
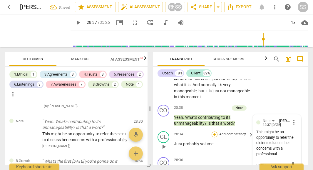
scroll to position [5783, 0]
click at [163, 143] on span "play_arrow" at bounding box center [163, 146] width 7 height 7
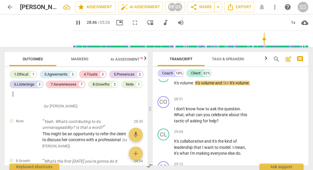
scroll to position [5896, 0]
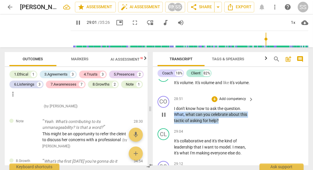
drag, startPoint x: 174, startPoint y: 96, endPoint x: 221, endPoint y: 106, distance: 48.7
click at [221, 106] on div "CO play_arrow pause 28:51 + Add competency keyboard_arrow_right I don't know ho…" at bounding box center [231, 109] width 156 height 33
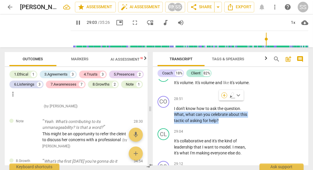
click at [225, 94] on div "+" at bounding box center [224, 95] width 6 height 6
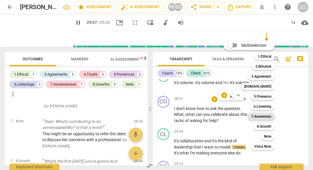
click at [268, 117] on b "7.Awareness" at bounding box center [261, 116] width 20 height 7
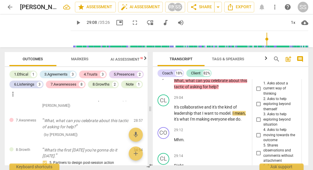
scroll to position [5933, 0]
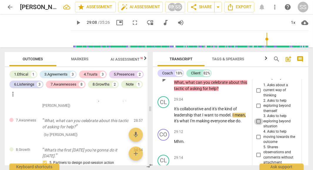
click at [257, 118] on input "3. Asks to help exploring beyond situation" at bounding box center [258, 121] width 9 height 7
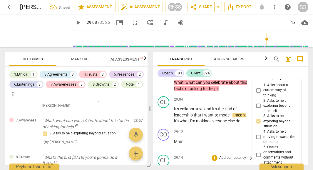
click at [248, 164] on p "Right ." at bounding box center [212, 167] width 77 height 6
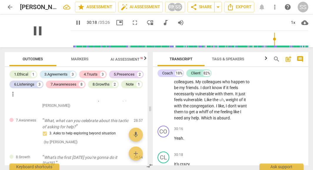
scroll to position [6226, 0]
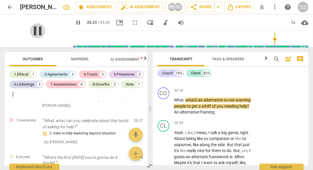
click at [35, 31] on span "pause" at bounding box center [37, 30] width 15 height 15
